Goal: Task Accomplishment & Management: Complete application form

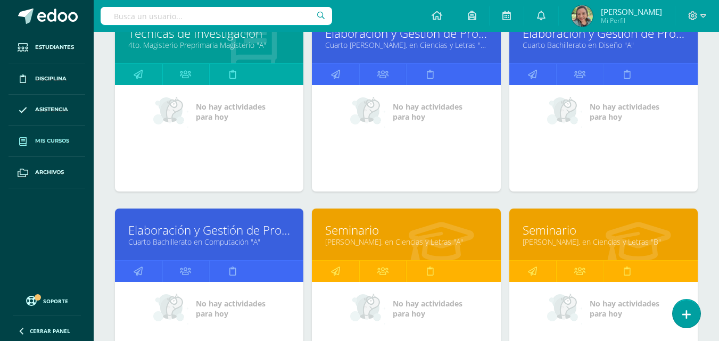
scroll to position [403, 0]
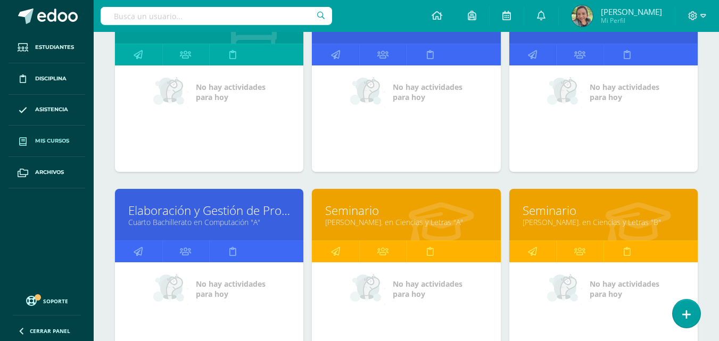
click at [192, 214] on link "Elaboración y Gestión de Proyectos" at bounding box center [209, 210] width 162 height 16
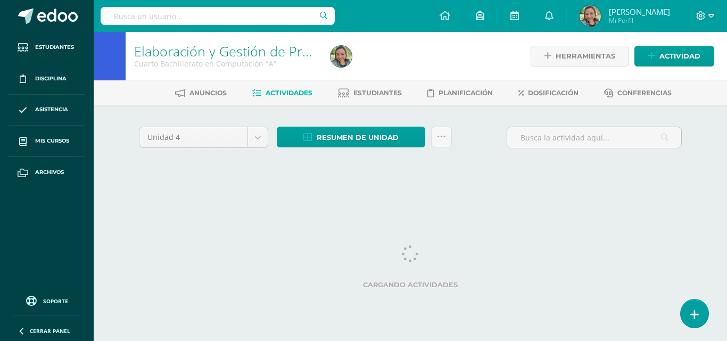
click at [298, 94] on span "Actividades" at bounding box center [289, 93] width 47 height 8
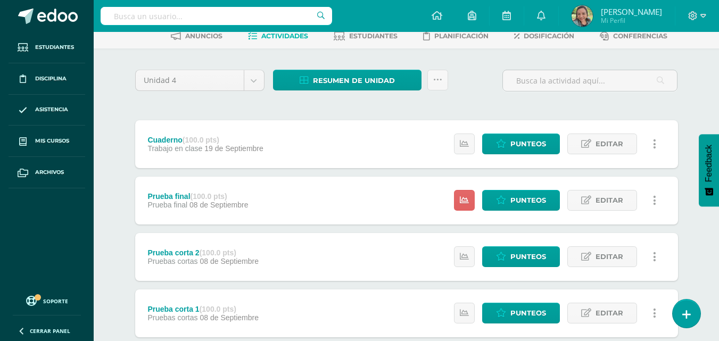
scroll to position [61, 0]
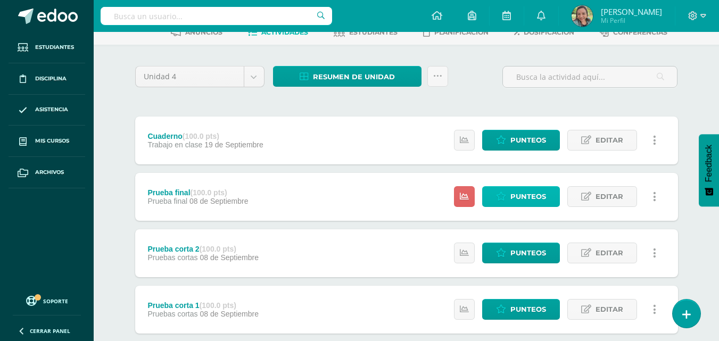
click at [533, 196] on span "Punteos" at bounding box center [528, 197] width 36 height 20
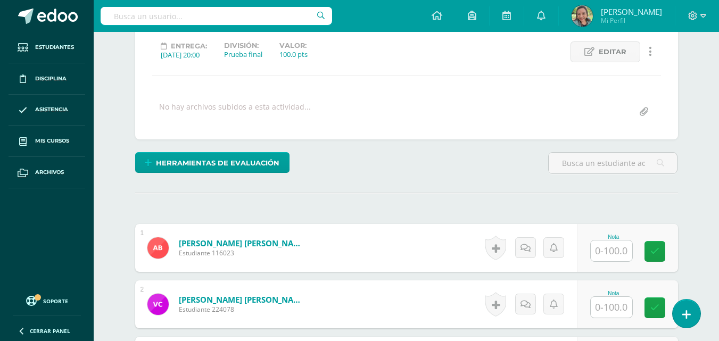
scroll to position [146, 0]
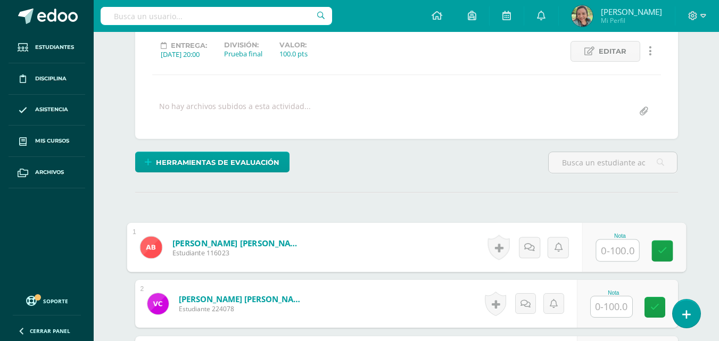
click at [620, 248] on input "text" at bounding box center [617, 250] width 43 height 21
type input "97"
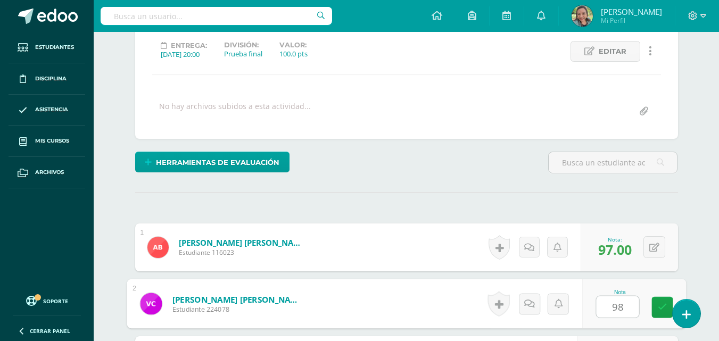
type input "98"
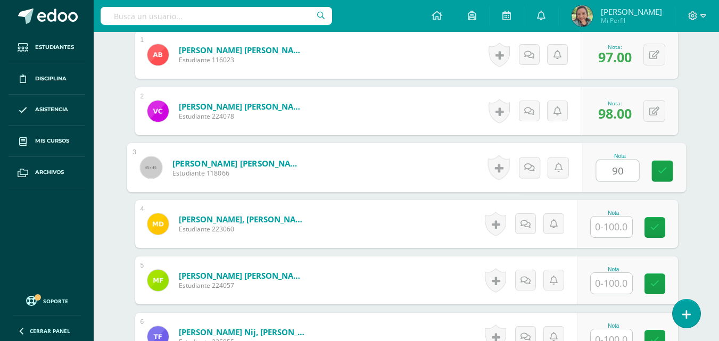
type input "90"
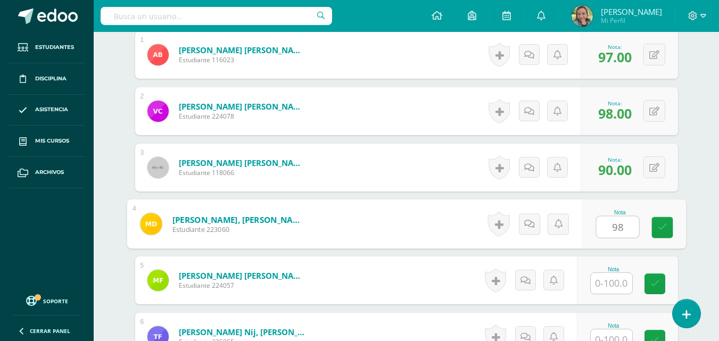
type input "98"
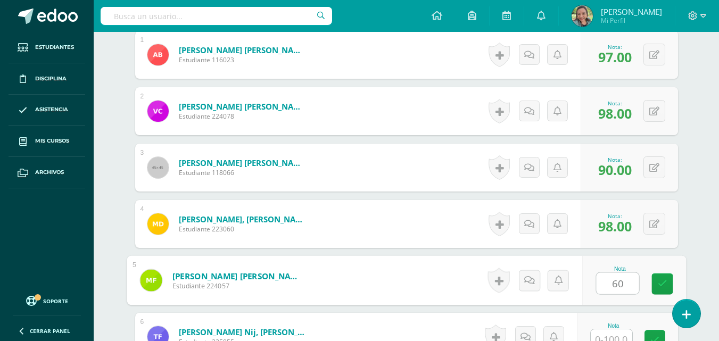
type input "60"
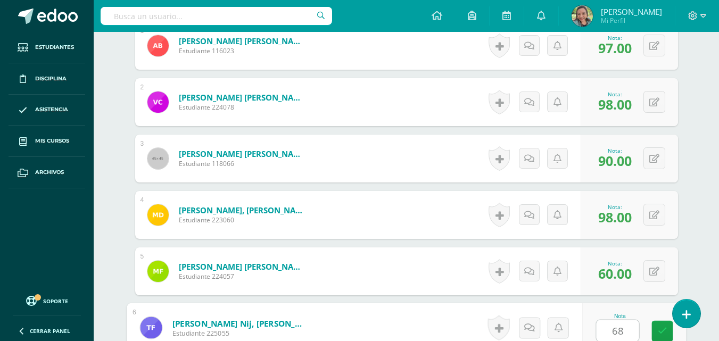
type input "68"
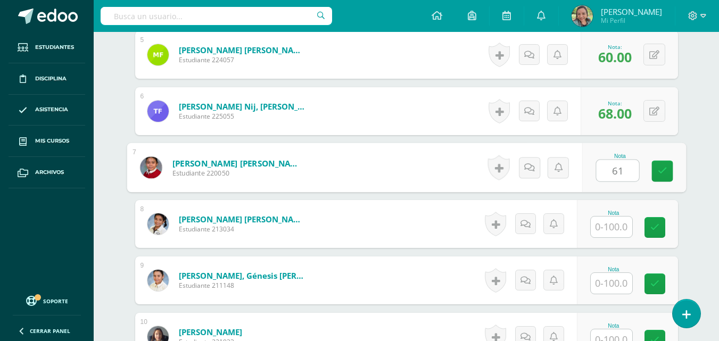
type input "61"
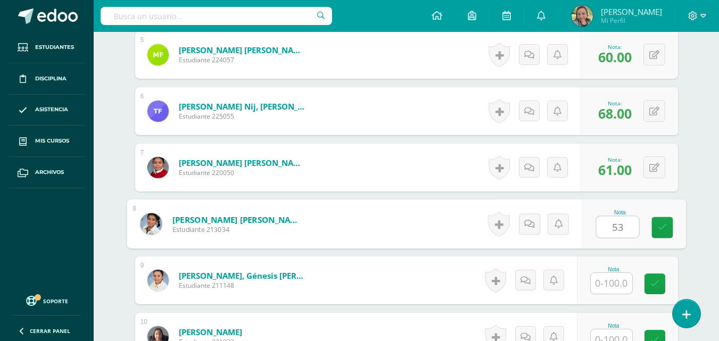
type input "53"
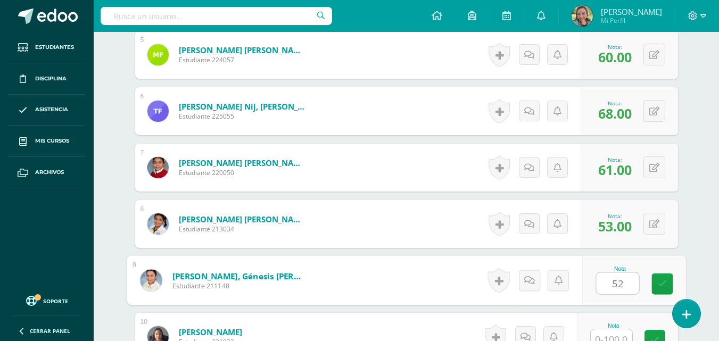
type input "52"
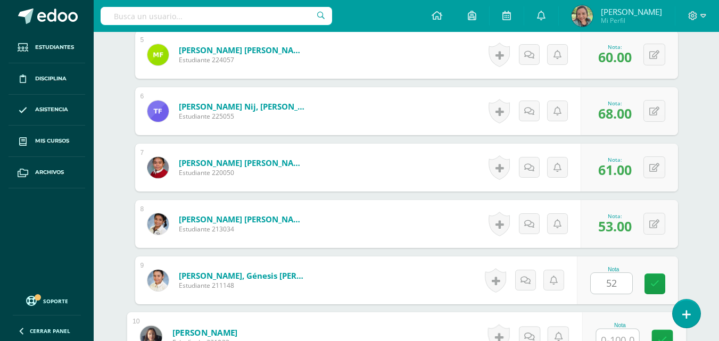
scroll to position [574, 0]
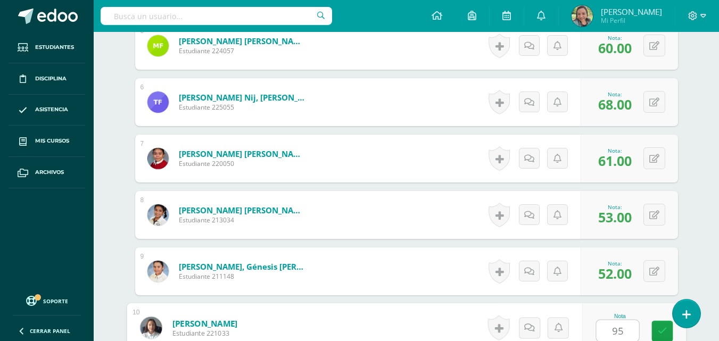
type input "95"
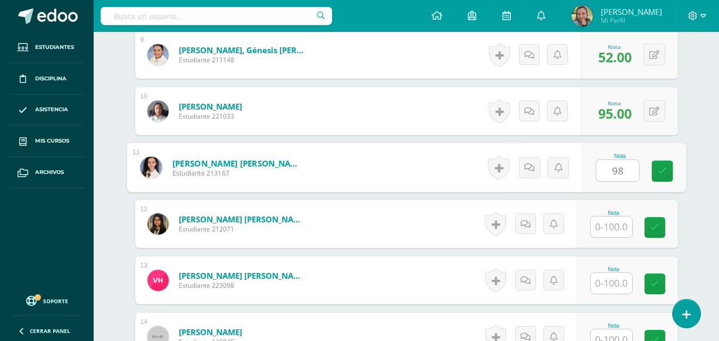
type input "98"
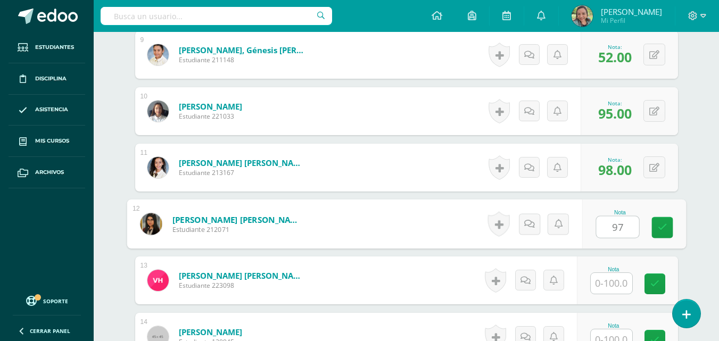
type input "97"
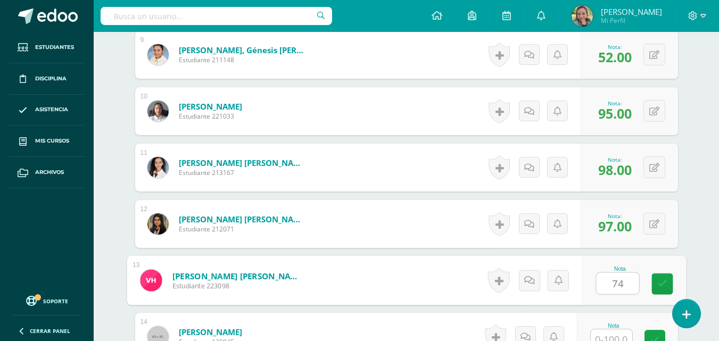
type input "74"
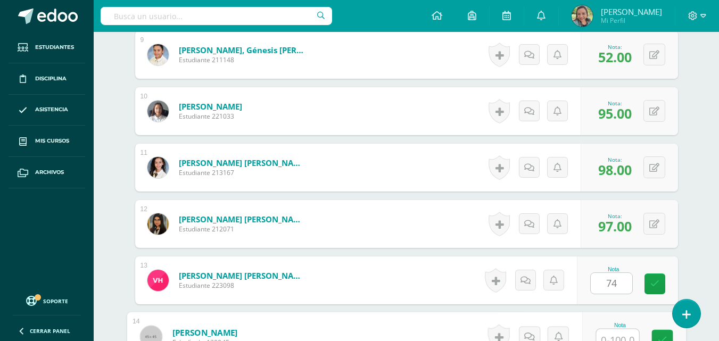
scroll to position [799, 0]
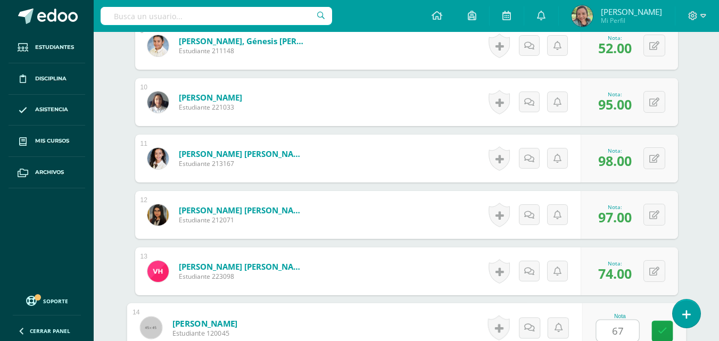
type input "67"
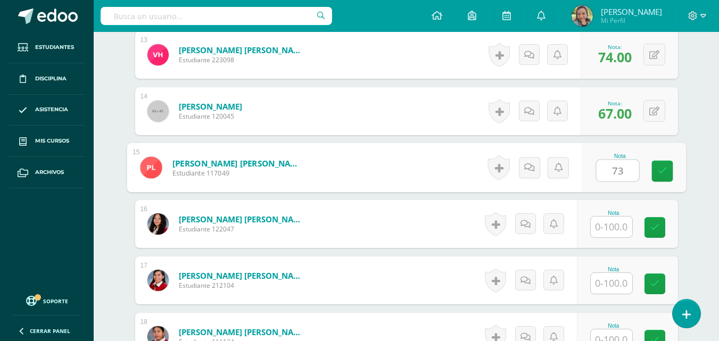
type input "73"
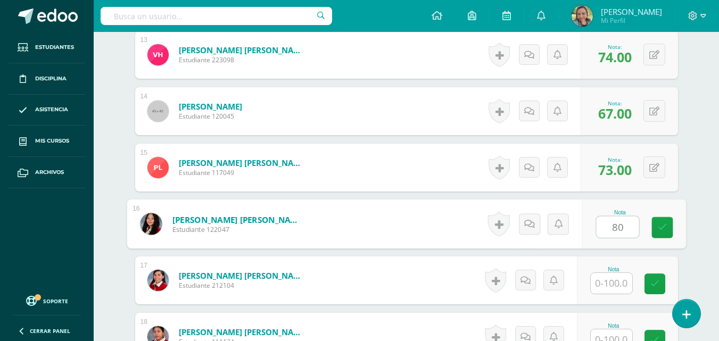
type input "80"
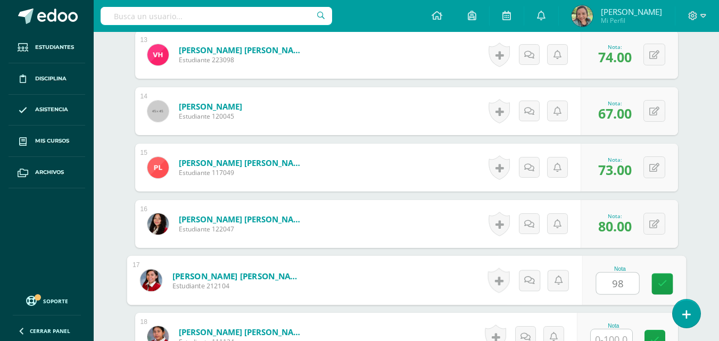
type input "98"
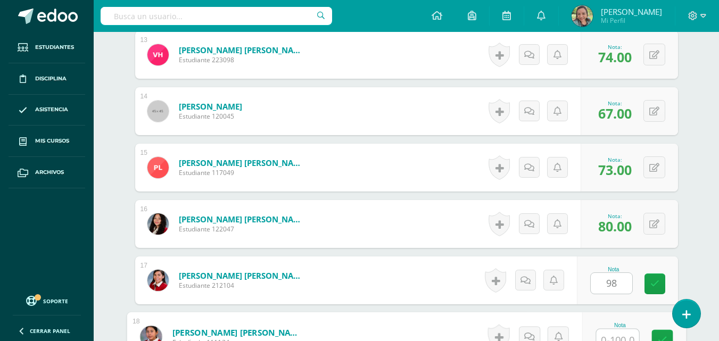
scroll to position [1025, 0]
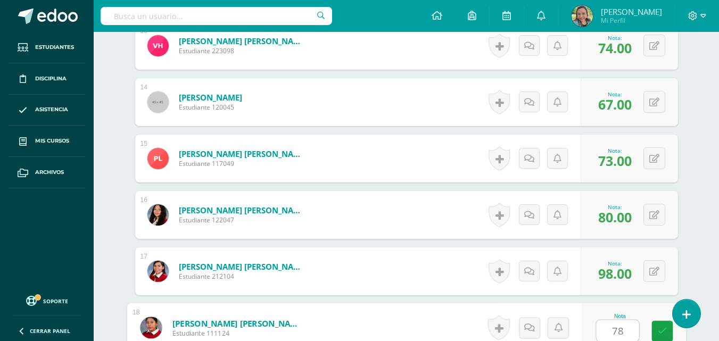
type input "78"
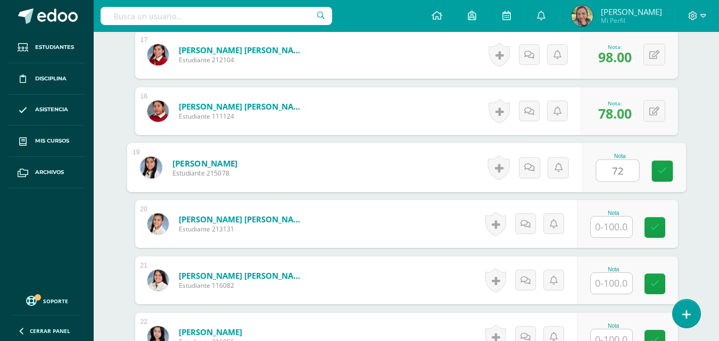
type input "72"
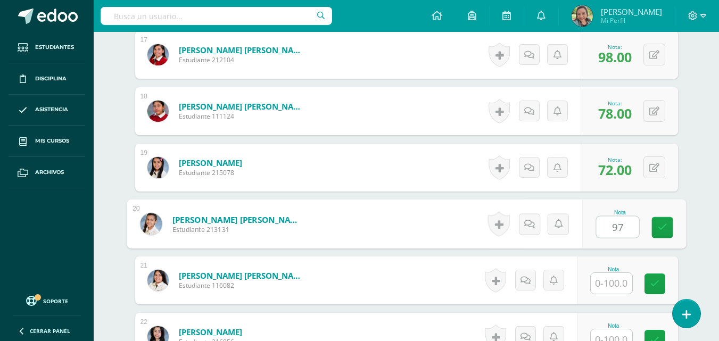
type input "97"
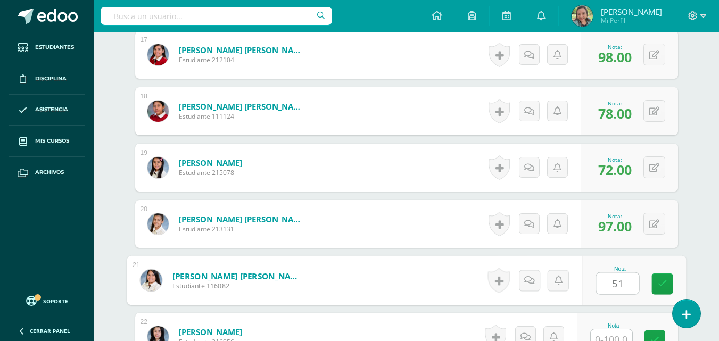
type input "51"
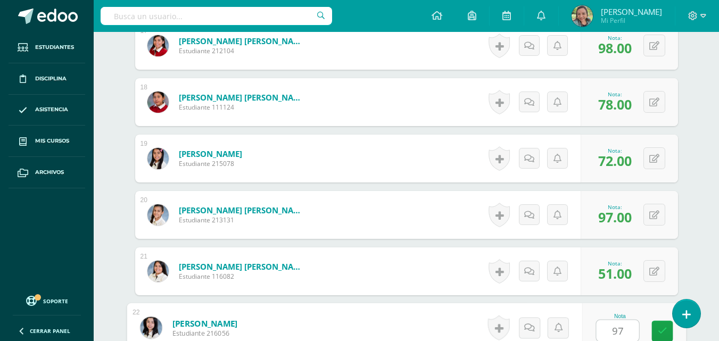
type input "97"
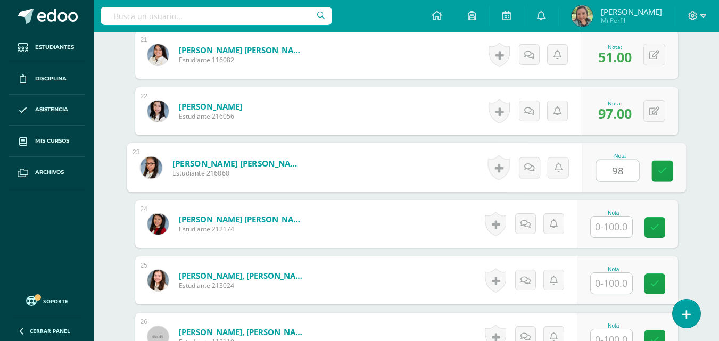
type input "98"
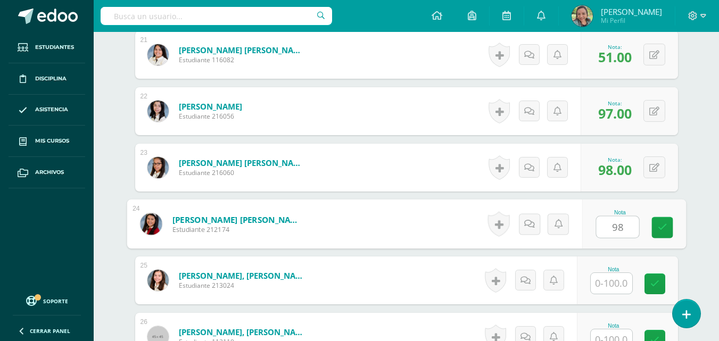
type input "98"
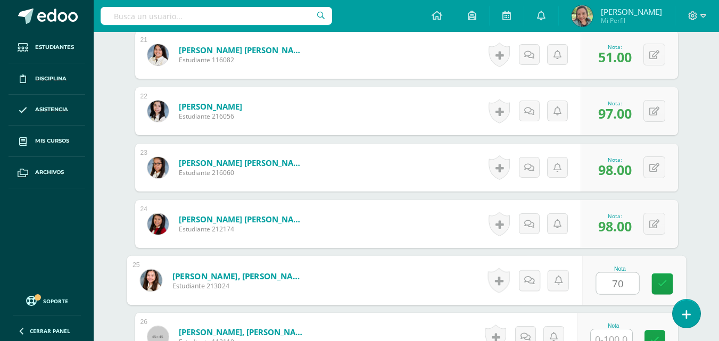
type input "70"
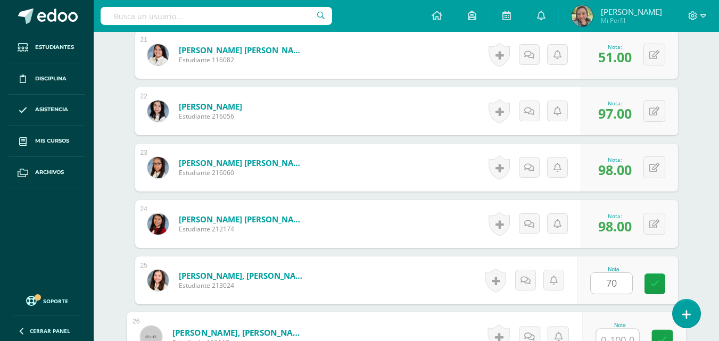
scroll to position [1476, 0]
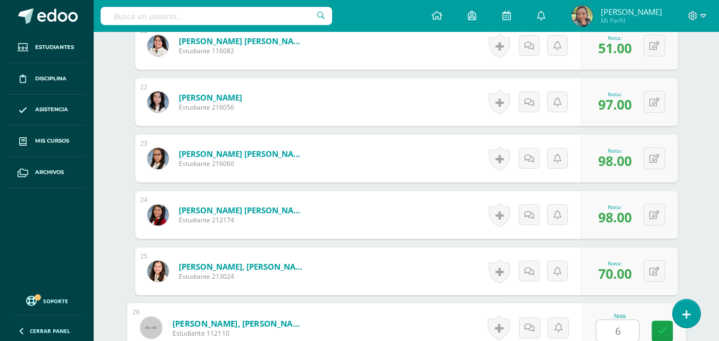
type input "62"
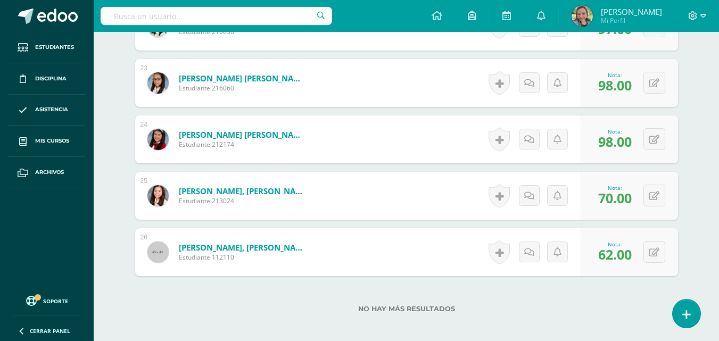
scroll to position [1561, 0]
